Goal: Check status: Check status

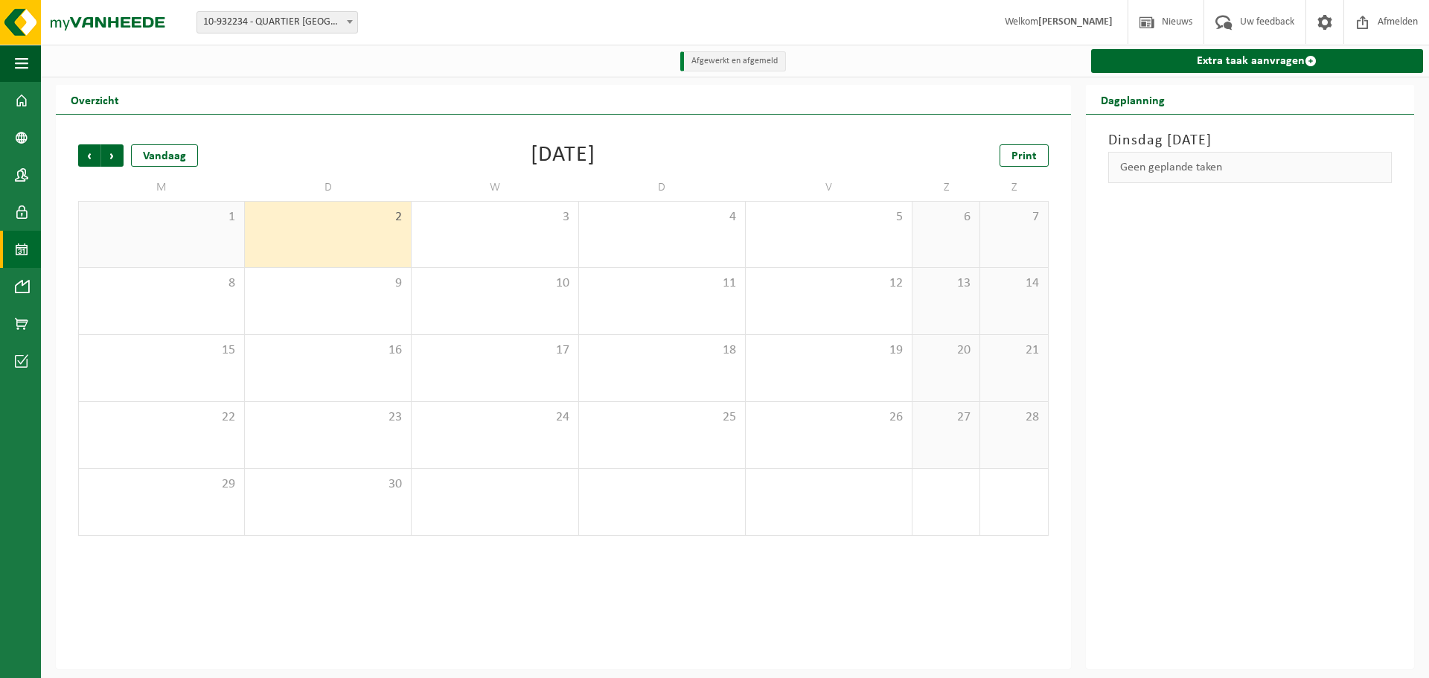
click at [350, 23] on b at bounding box center [350, 22] width 6 height 4
select select "142200"
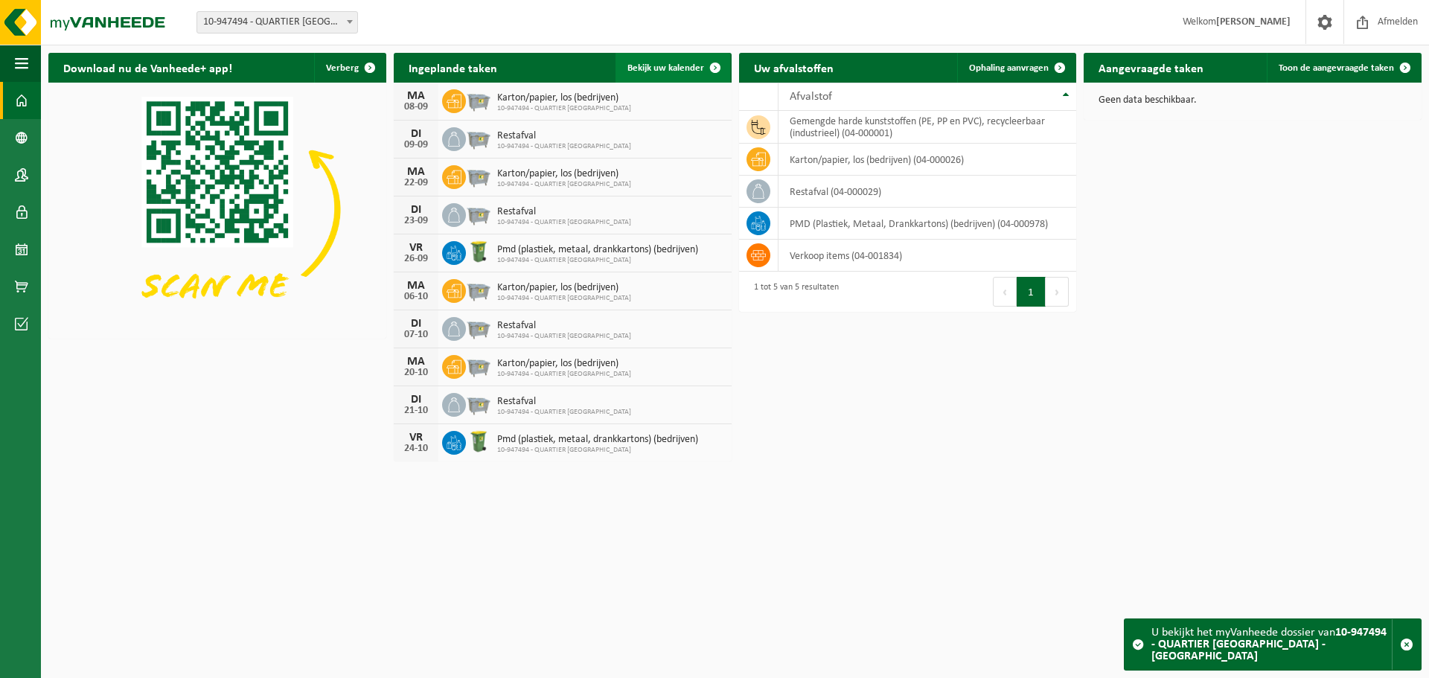
click at [666, 75] on link "Bekijk uw kalender" at bounding box center [672, 68] width 115 height 30
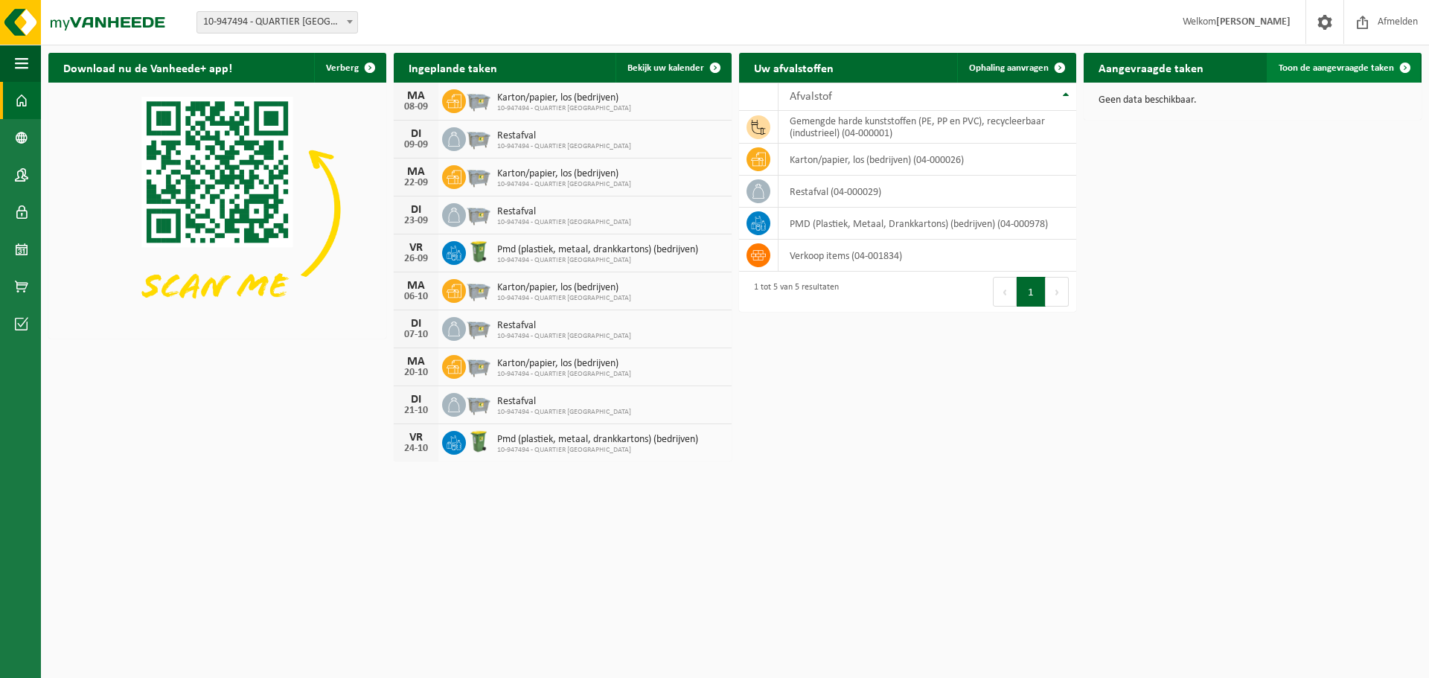
click at [1322, 71] on span "Toon de aangevraagde taken" at bounding box center [1335, 68] width 115 height 10
